Goal: Task Accomplishment & Management: Use online tool/utility

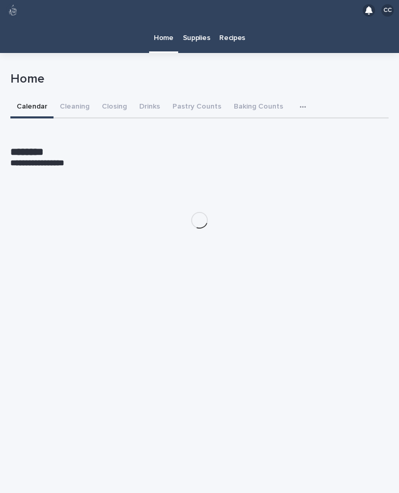
scroll to position [19, 0]
click at [74, 97] on button "Cleaning" at bounding box center [75, 108] width 42 height 22
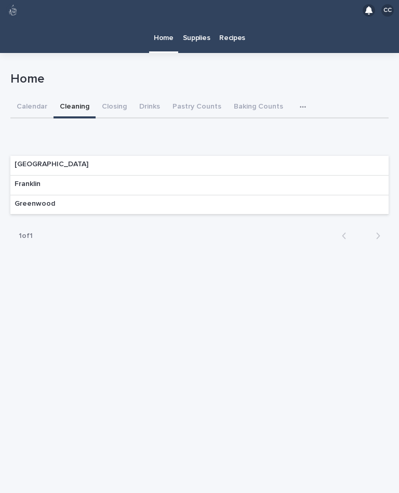
click at [29, 180] on p "Franklin" at bounding box center [28, 184] width 26 height 9
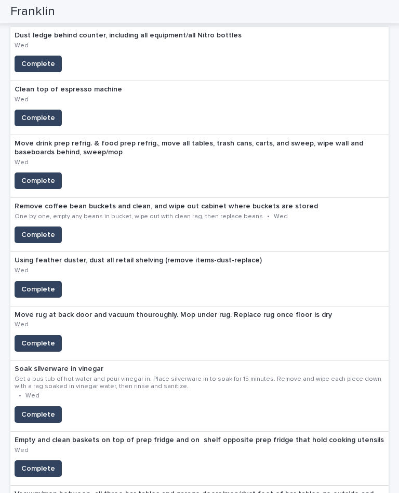
scroll to position [173, 0]
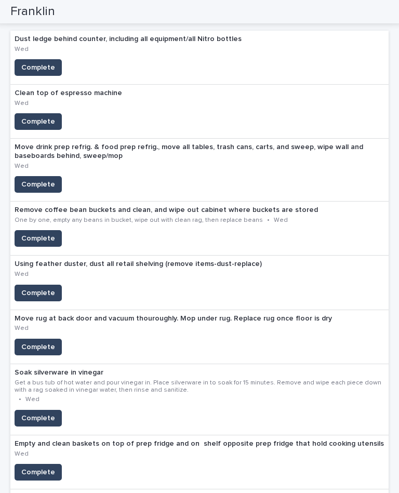
click at [30, 230] on button "Complete" at bounding box center [38, 238] width 47 height 17
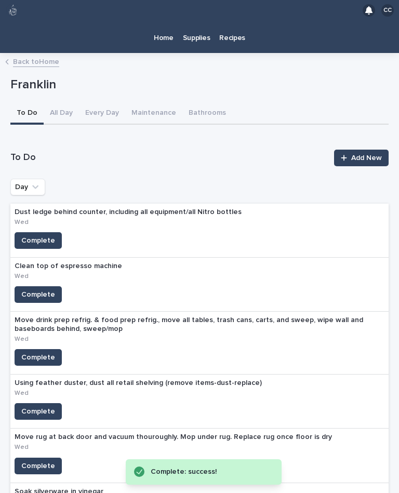
scroll to position [0, 0]
click at [162, 21] on p "Home" at bounding box center [164, 32] width 20 height 22
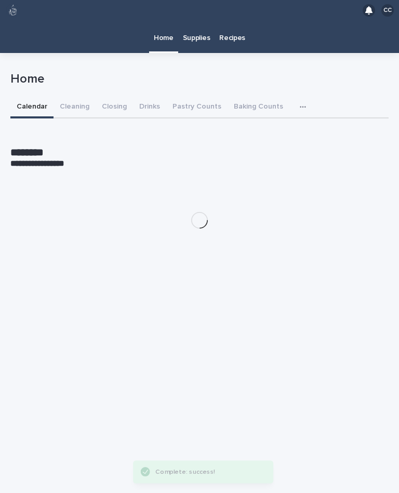
click at [111, 97] on button "Closing" at bounding box center [114, 108] width 37 height 22
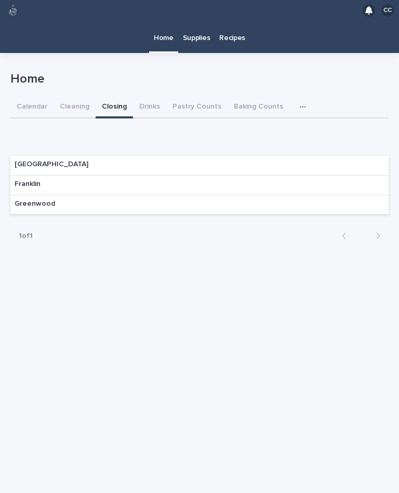
click at [22, 180] on p "Franklin" at bounding box center [28, 184] width 26 height 9
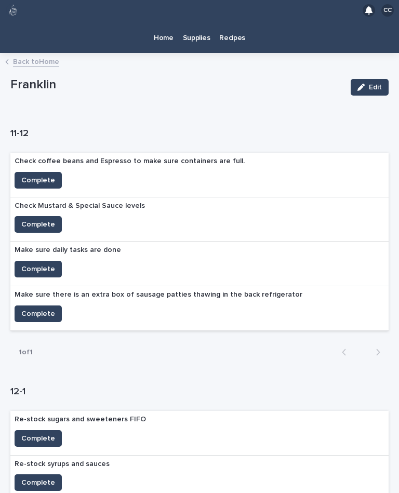
click at [32, 172] on button "Complete" at bounding box center [38, 180] width 47 height 17
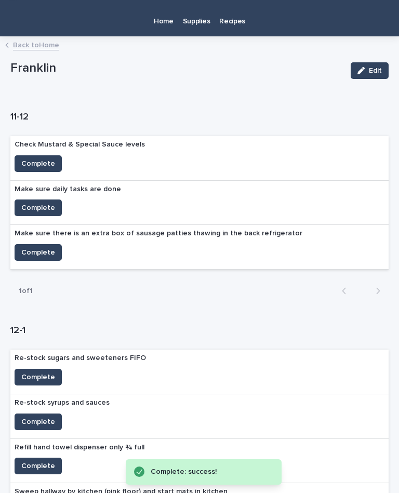
scroll to position [18, 0]
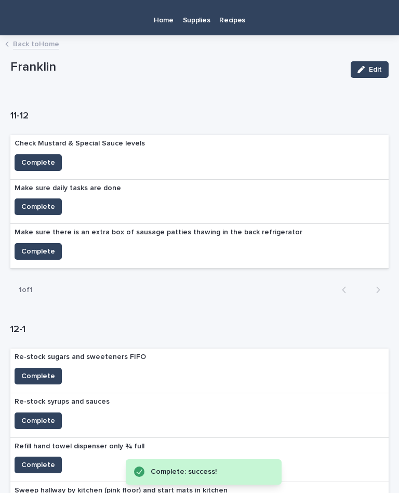
click at [31, 202] on span "Complete" at bounding box center [38, 207] width 34 height 10
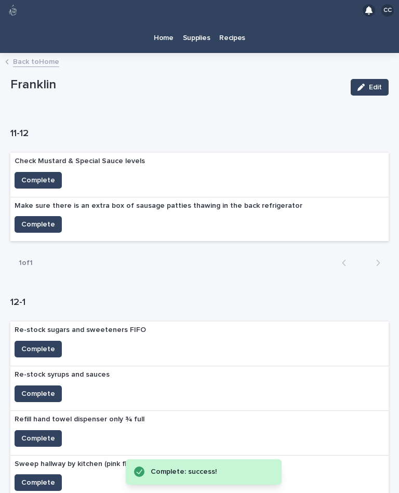
scroll to position [0, 0]
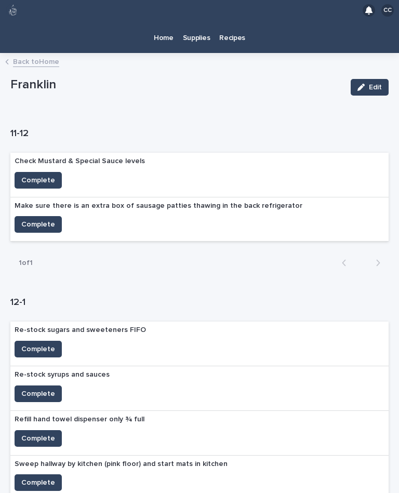
click at [172, 21] on p "Home" at bounding box center [164, 32] width 20 height 22
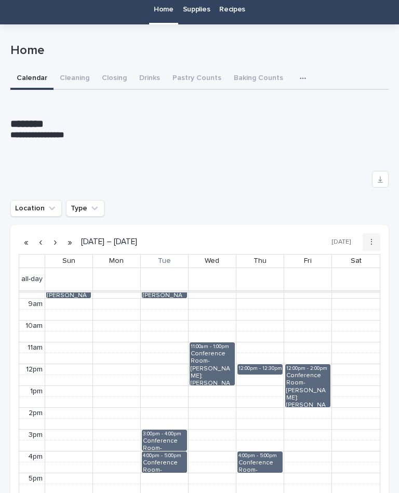
scroll to position [30, 0]
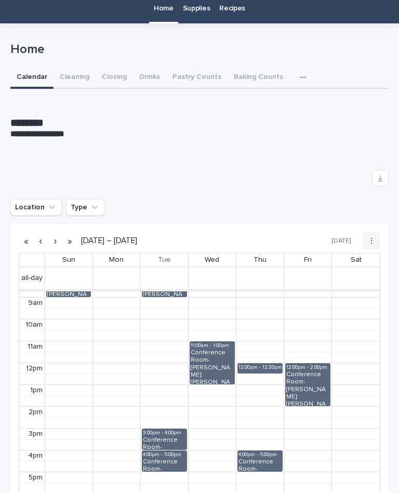
click at [70, 67] on div "**********" at bounding box center [199, 329] width 378 height 612
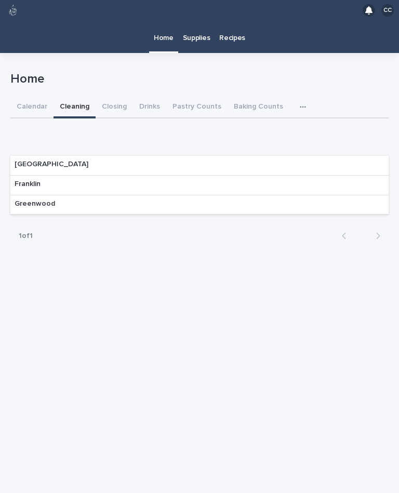
click at [353, 176] on div "Franklin" at bounding box center [199, 186] width 378 height 20
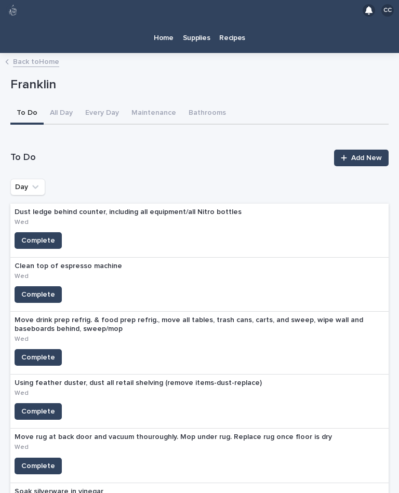
click at [176, 21] on div "Home" at bounding box center [163, 32] width 29 height 22
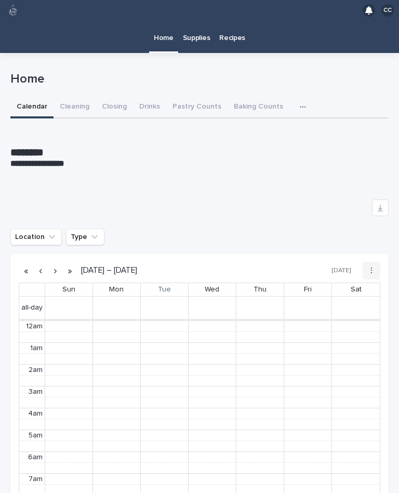
scroll to position [132, 0]
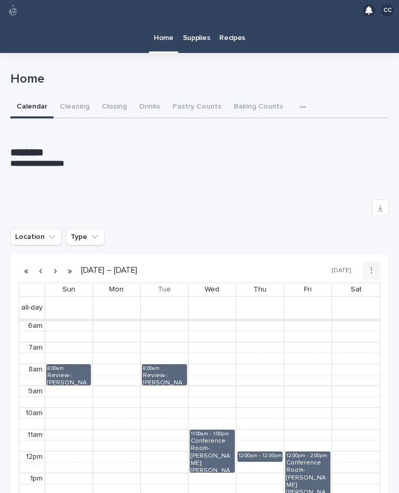
click at [115, 97] on button "Closing" at bounding box center [114, 108] width 37 height 22
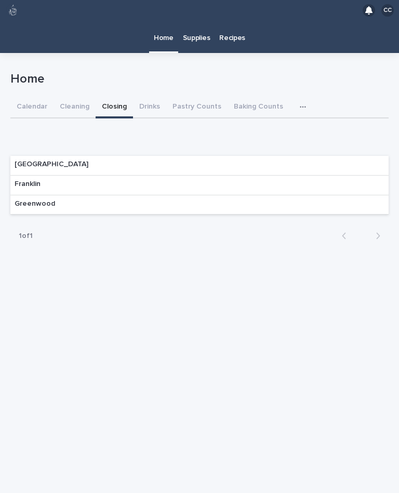
click at [357, 176] on div "Franklin" at bounding box center [199, 186] width 378 height 20
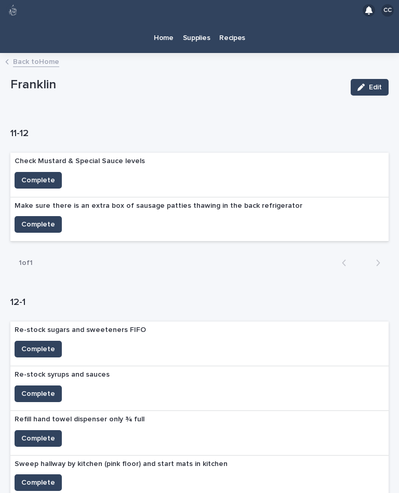
click at [45, 219] on span "Complete" at bounding box center [38, 224] width 34 height 10
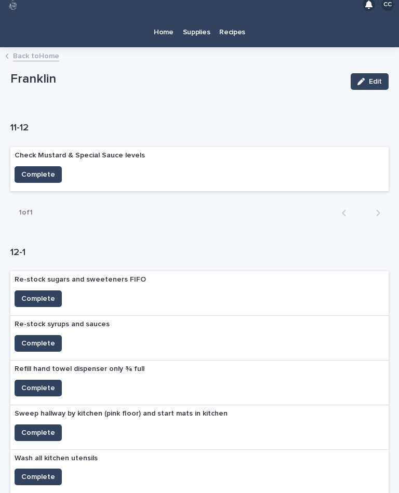
click at [30, 169] on span "Complete" at bounding box center [38, 174] width 34 height 10
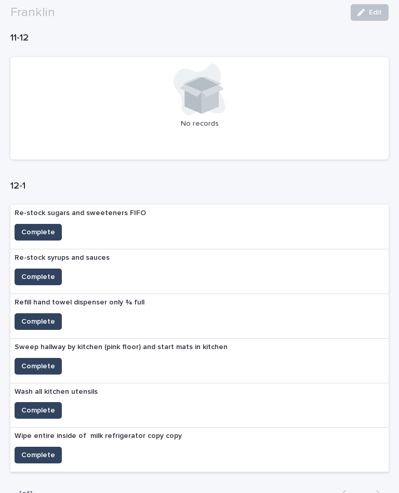
scroll to position [96, 0]
